Goal: Contribute content

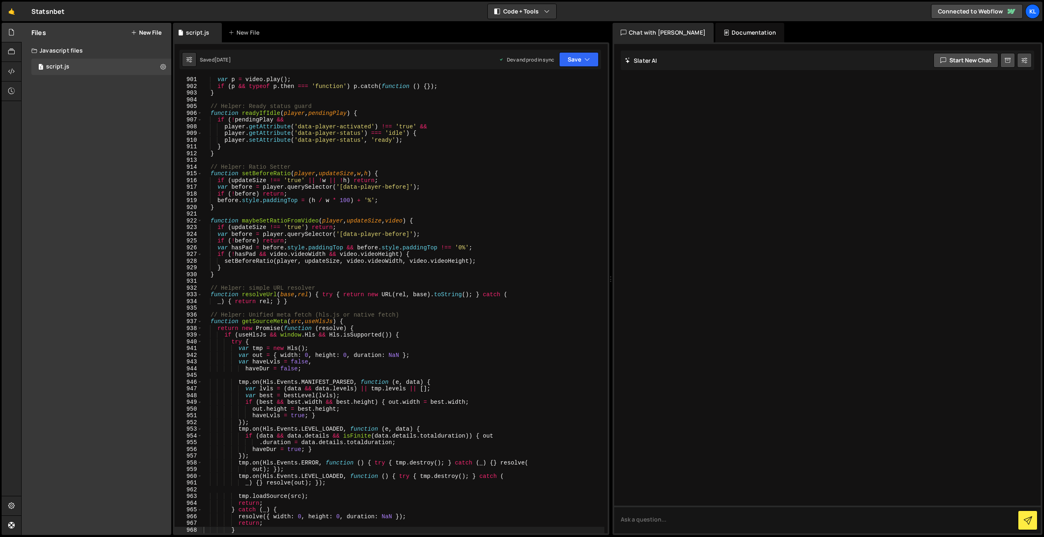
scroll to position [6055, 0]
click at [464, 148] on div "var p = video . play ( ) ; if ( p && typeof p . then === 'function' ) p . catch…" at bounding box center [403, 311] width 402 height 470
type textarea "}"
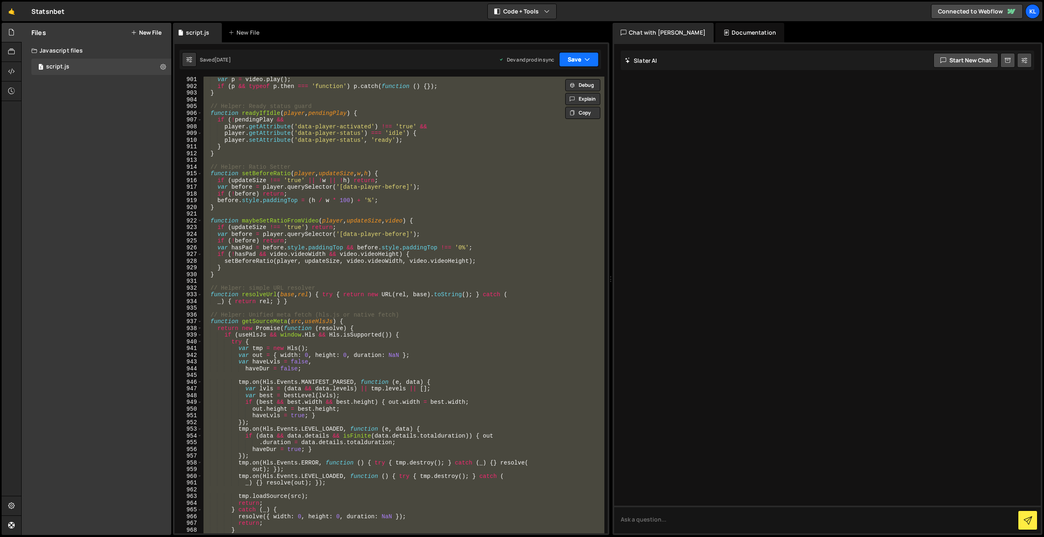
paste textarea
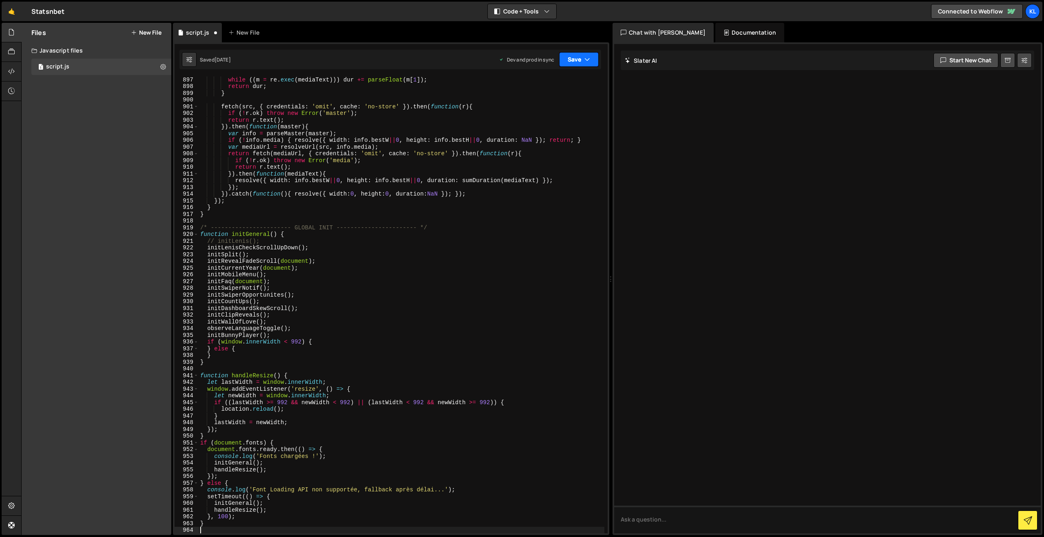
click at [564, 57] on button "Save" at bounding box center [579, 59] width 40 height 15
click at [513, 119] on div "Saved [DATE]" at bounding box center [551, 115] width 85 height 10
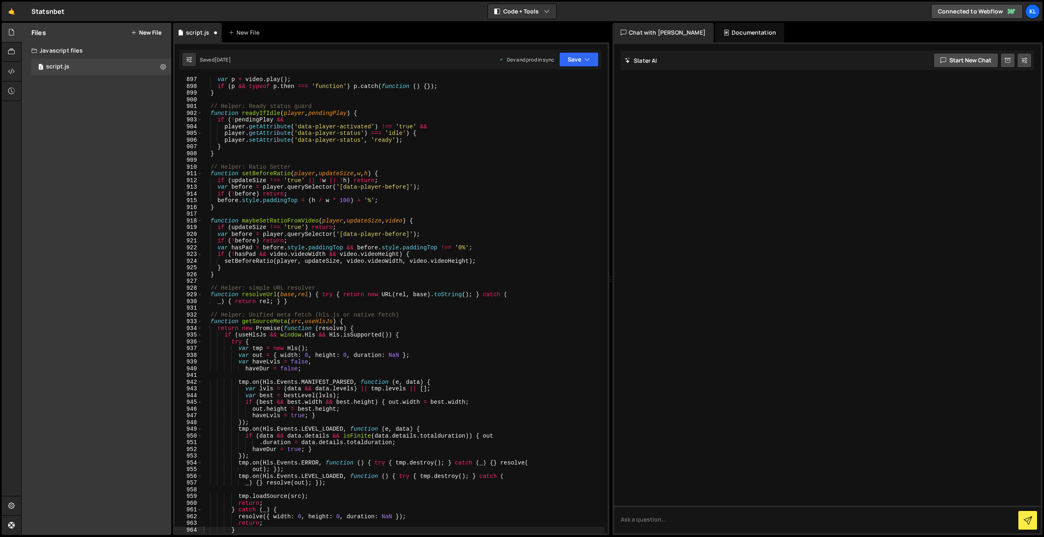
scroll to position [6028, 0]
click at [390, 166] on div "var p = video . play ( ) ; if ( p && typeof p . then === 'function' ) p . catch…" at bounding box center [403, 311] width 402 height 470
type textarea "}"
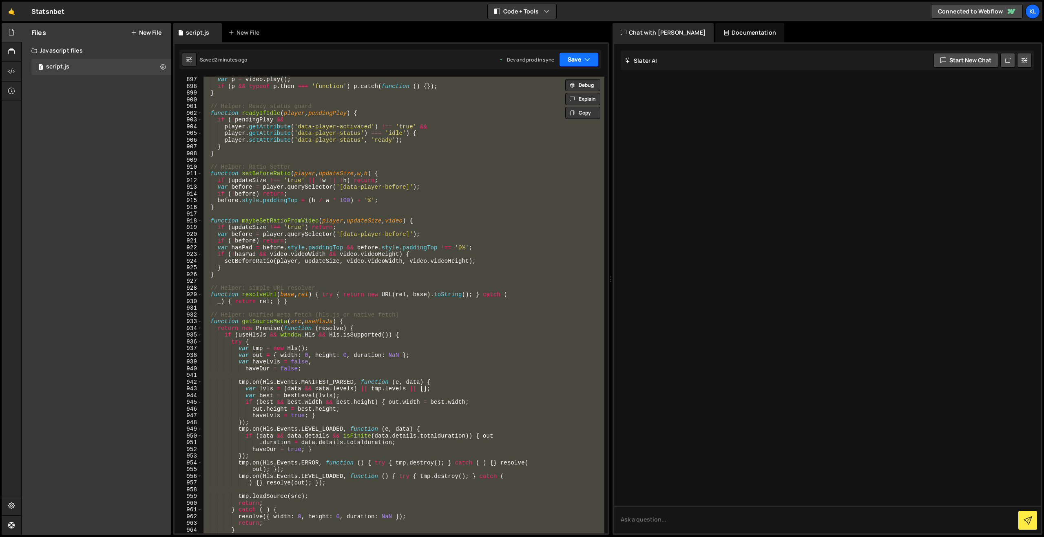
paste textarea
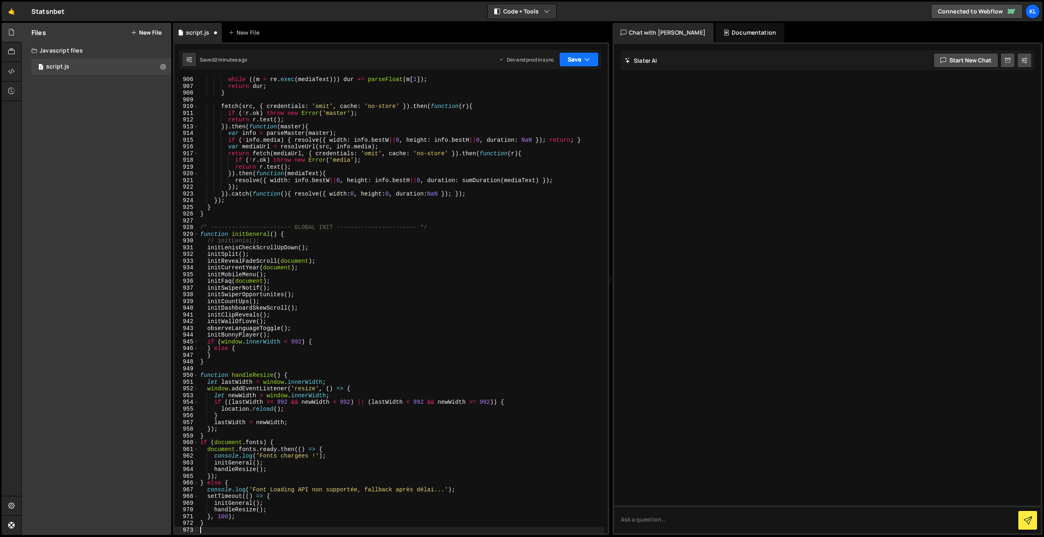
drag, startPoint x: 581, startPoint y: 59, endPoint x: 574, endPoint y: 67, distance: 10.7
click at [581, 59] on button "Save" at bounding box center [579, 59] width 40 height 15
click at [535, 115] on div "2 minutes ago" at bounding box center [539, 114] width 32 height 7
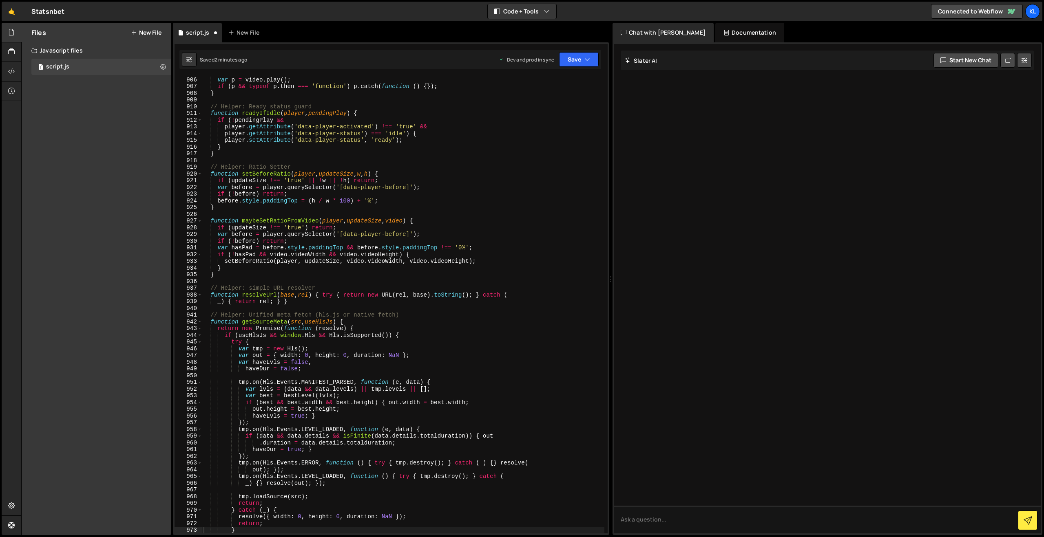
scroll to position [6088, 0]
click at [302, 166] on div "var p = video . play ( ) ; if ( p && typeof p . then === 'function' ) p . catch…" at bounding box center [403, 311] width 402 height 470
type textarea "}"
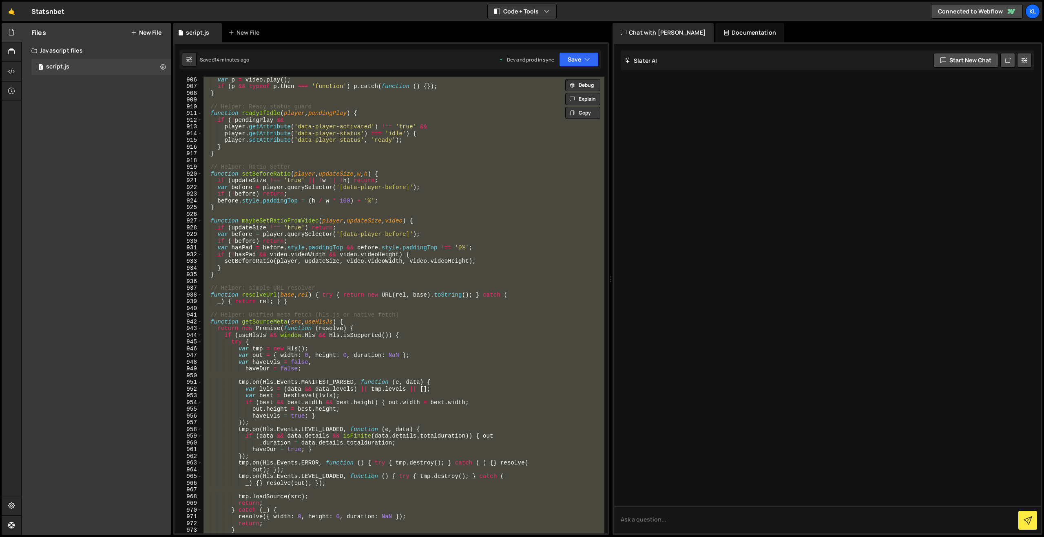
paste textarea
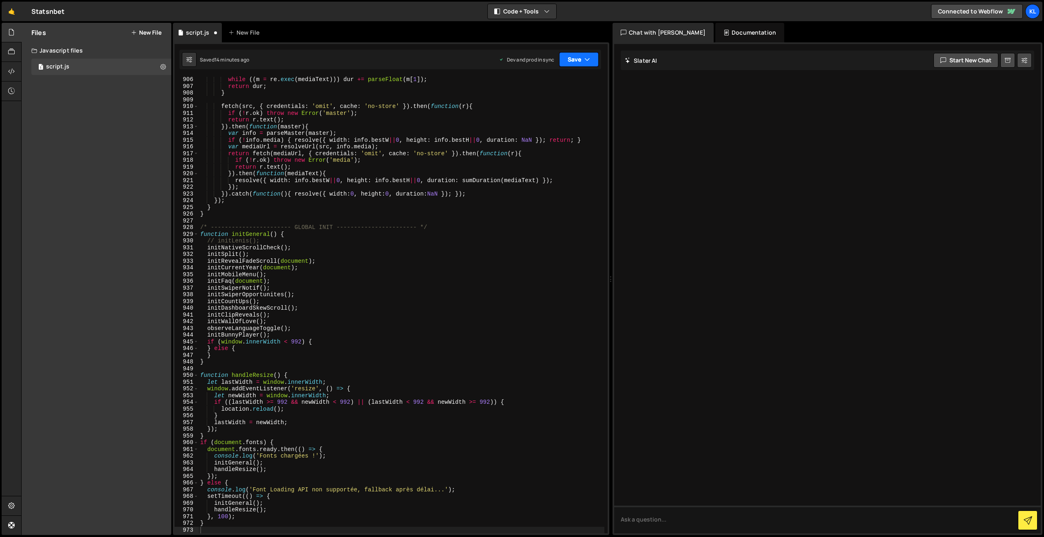
click at [574, 62] on button "Save" at bounding box center [579, 59] width 40 height 15
click at [547, 100] on button "Save to Production S Saved 14 minutes ago" at bounding box center [551, 111] width 98 height 27
